Goal: Information Seeking & Learning: Learn about a topic

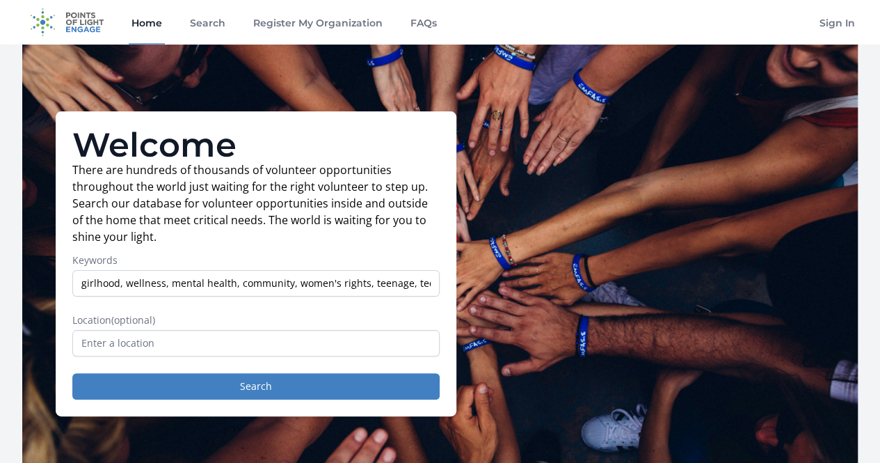
scroll to position [0, 1]
type input "girlhood, wellness, mental health, community, women's rights, teenage, teens"
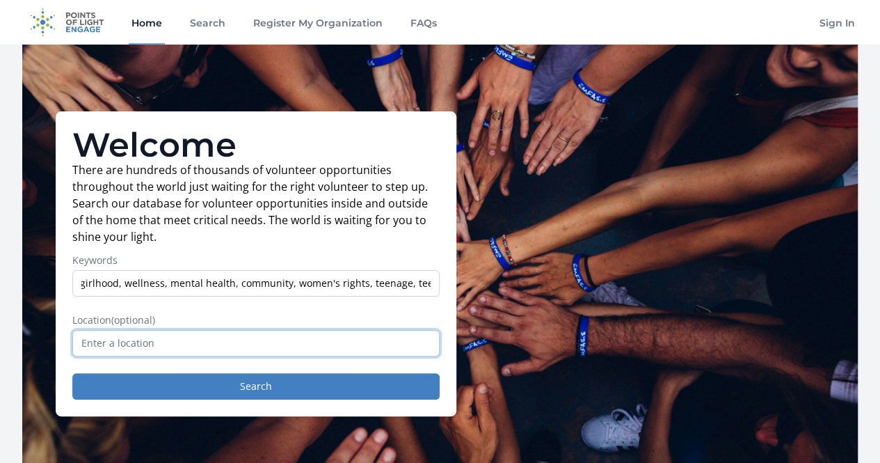
click at [101, 340] on input "text" at bounding box center [255, 343] width 367 height 26
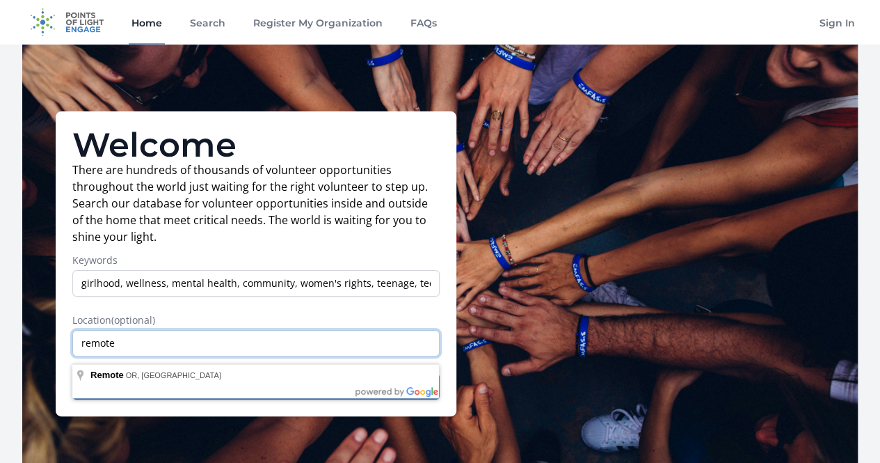
type input "remote"
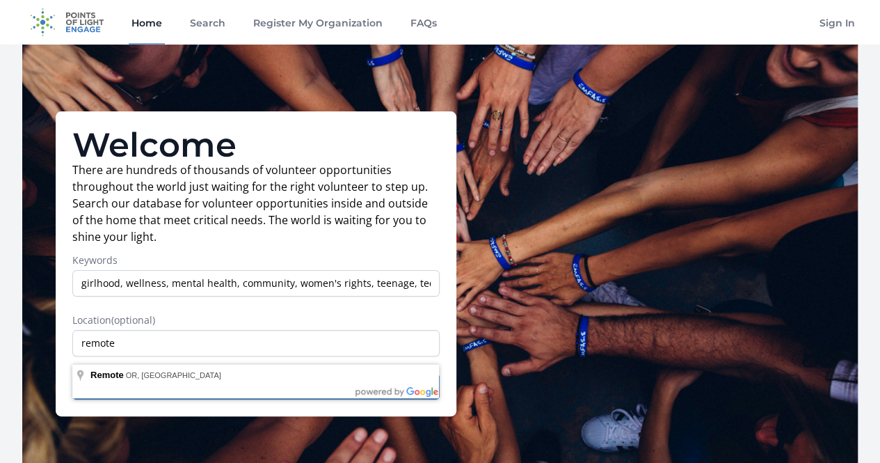
click at [170, 321] on label "Location (optional)" at bounding box center [255, 320] width 367 height 14
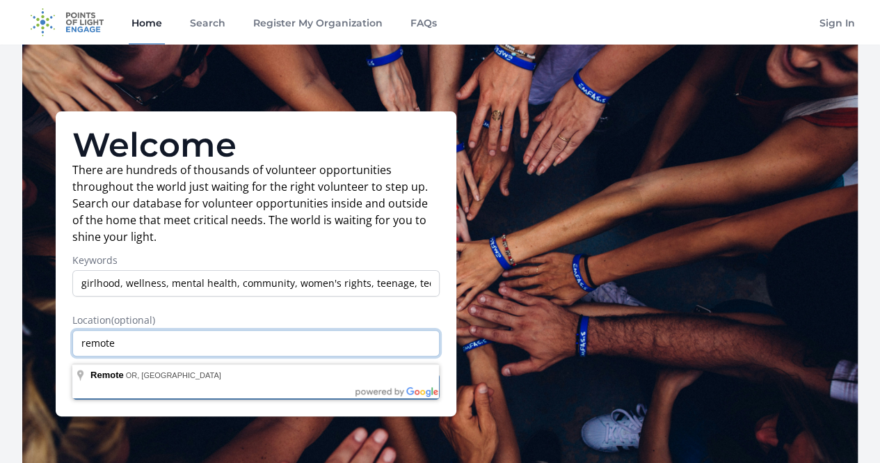
drag, startPoint x: 150, startPoint y: 361, endPoint x: 70, endPoint y: 353, distance: 80.4
click at [70, 353] on div "Welcome There are hundreds of thousands of volunteer opportunities throughout t…" at bounding box center [256, 263] width 401 height 305
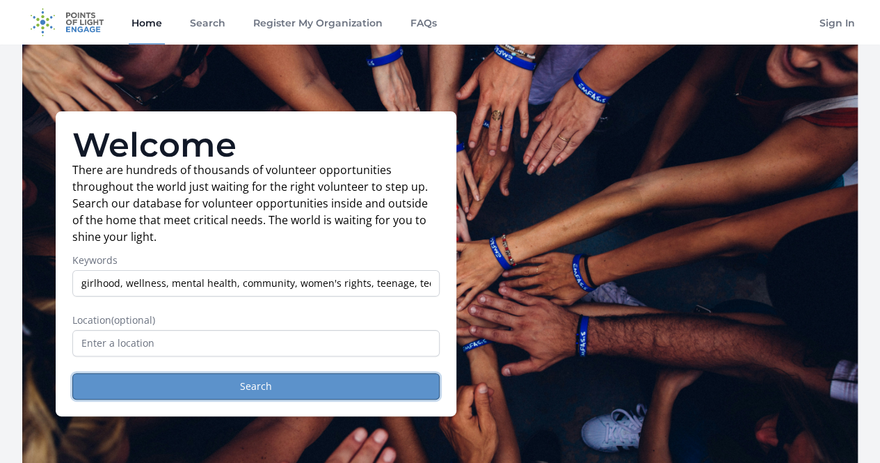
click at [136, 388] on button "Search" at bounding box center [255, 386] width 367 height 26
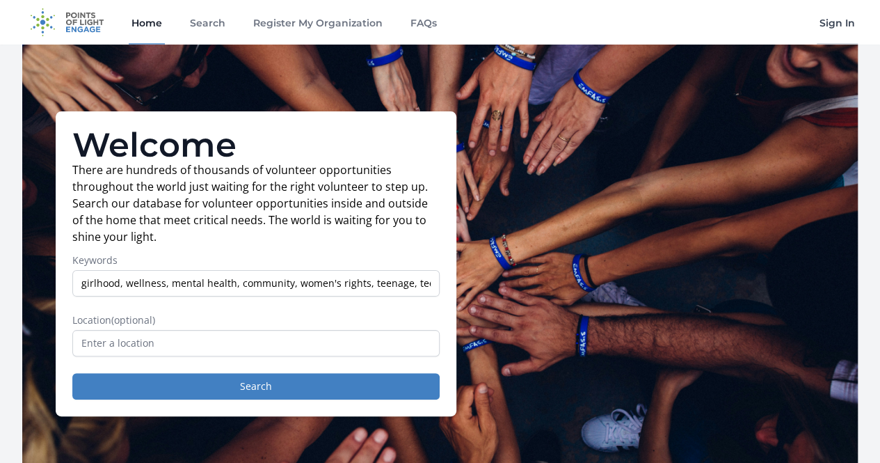
click at [831, 19] on link "Sign In" at bounding box center [837, 22] width 41 height 45
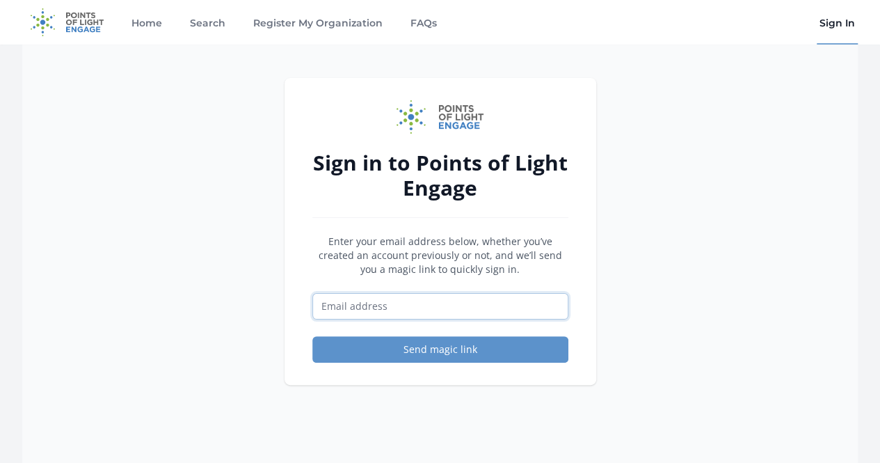
click at [390, 300] on input "Email address" at bounding box center [440, 306] width 256 height 26
type input "celiaferrall@gmail.com"
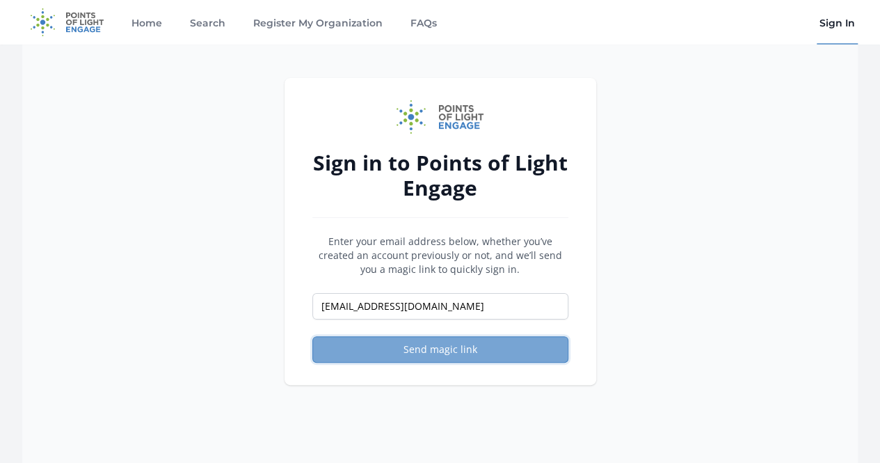
click at [365, 353] on button "Send magic link" at bounding box center [440, 349] width 256 height 26
click at [453, 356] on button "Send magic link" at bounding box center [440, 349] width 256 height 26
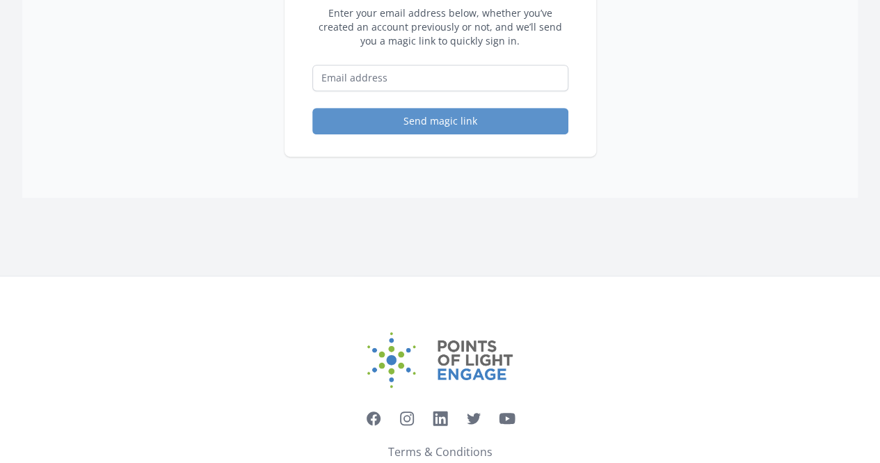
scroll to position [310, 0]
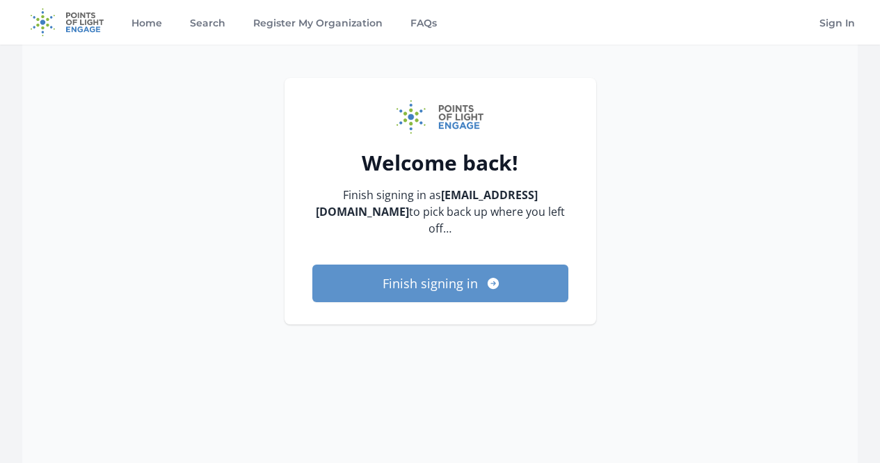
click at [437, 264] on button "Finish signing in" at bounding box center [440, 283] width 256 height 38
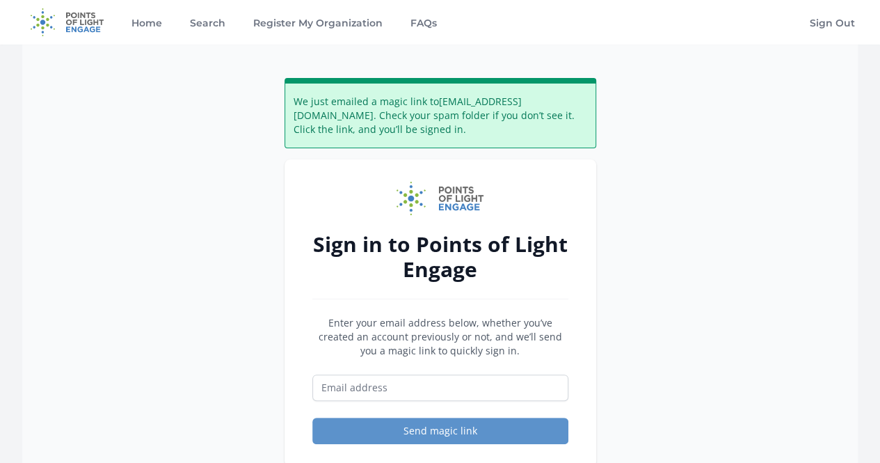
click at [442, 394] on input "Email address" at bounding box center [440, 387] width 256 height 26
